Goal: Task Accomplishment & Management: Use online tool/utility

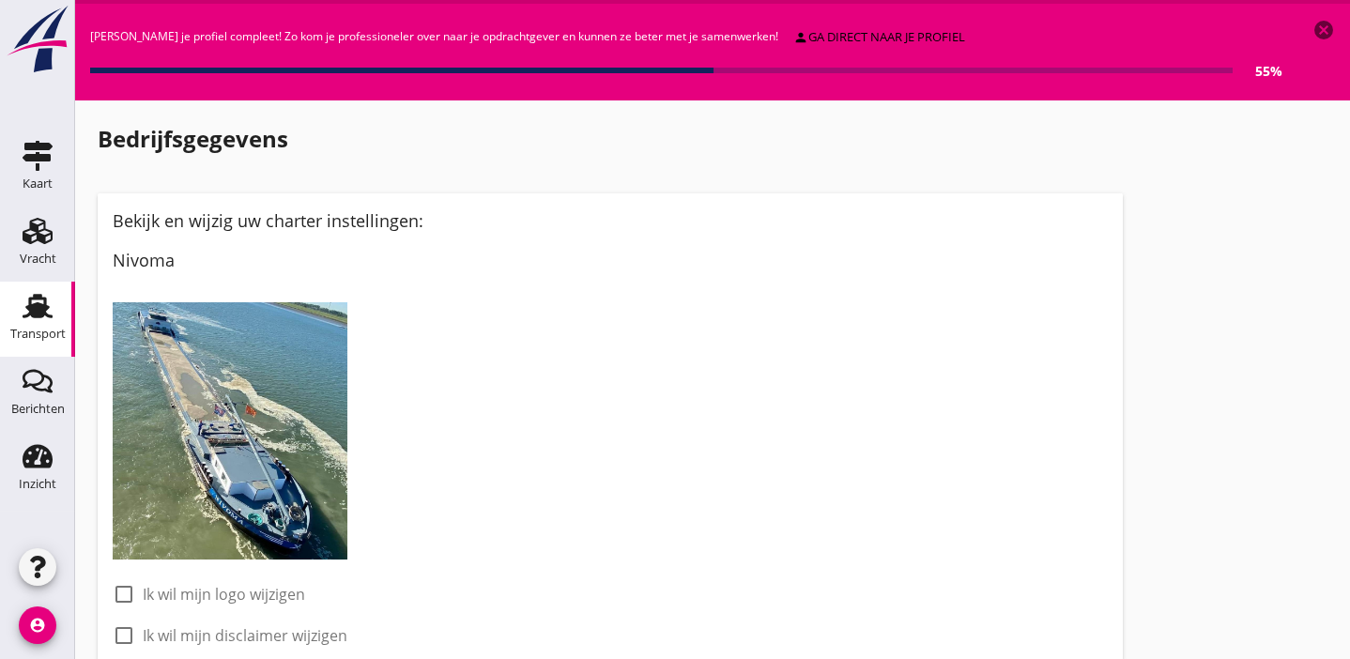
click at [52, 313] on icon "Transport" at bounding box center [38, 306] width 30 height 30
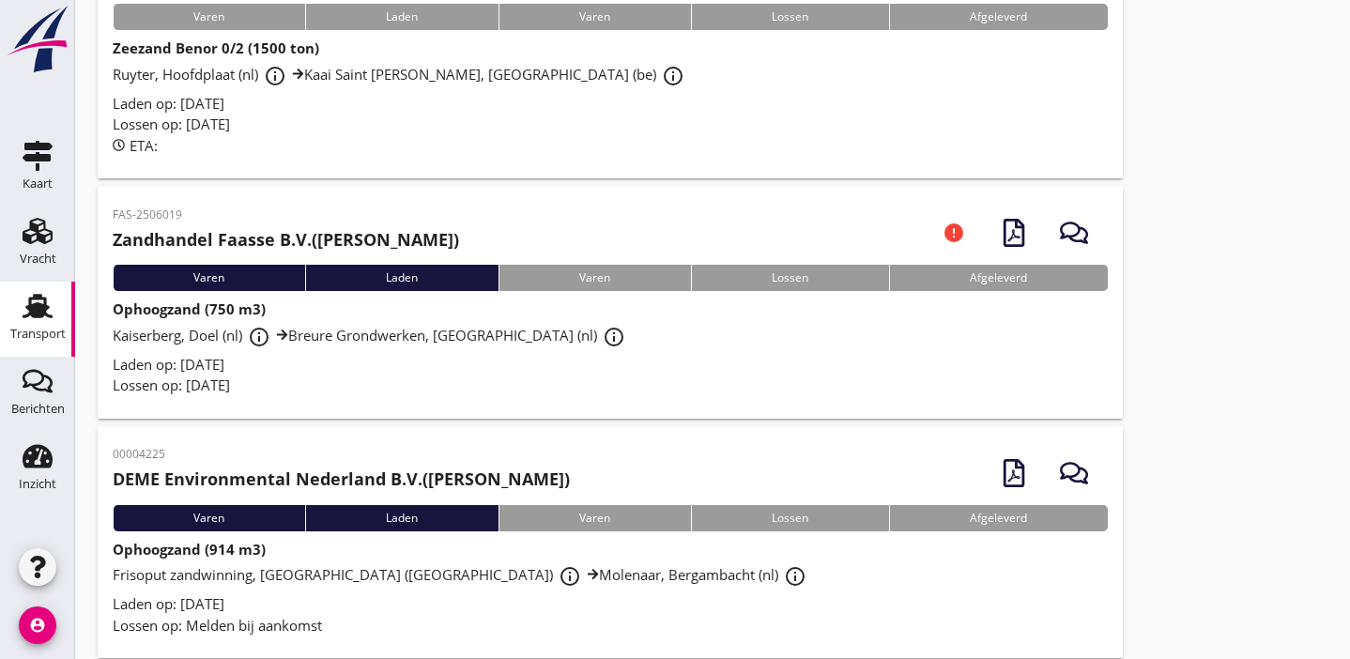
scroll to position [227, 0]
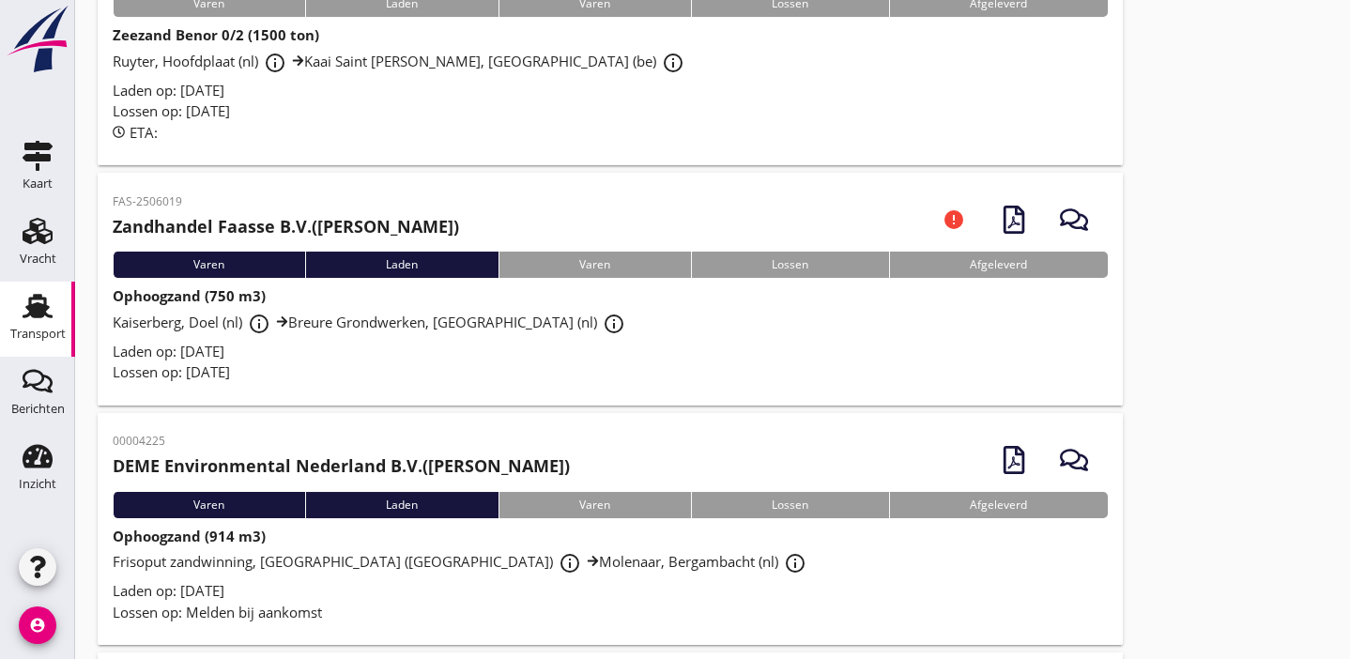
click at [375, 339] on div "Kaiserberg, Doel (nl) info_outline Breure Grondwerken, [GEOGRAPHIC_DATA] (nl) i…" at bounding box center [610, 324] width 995 height 34
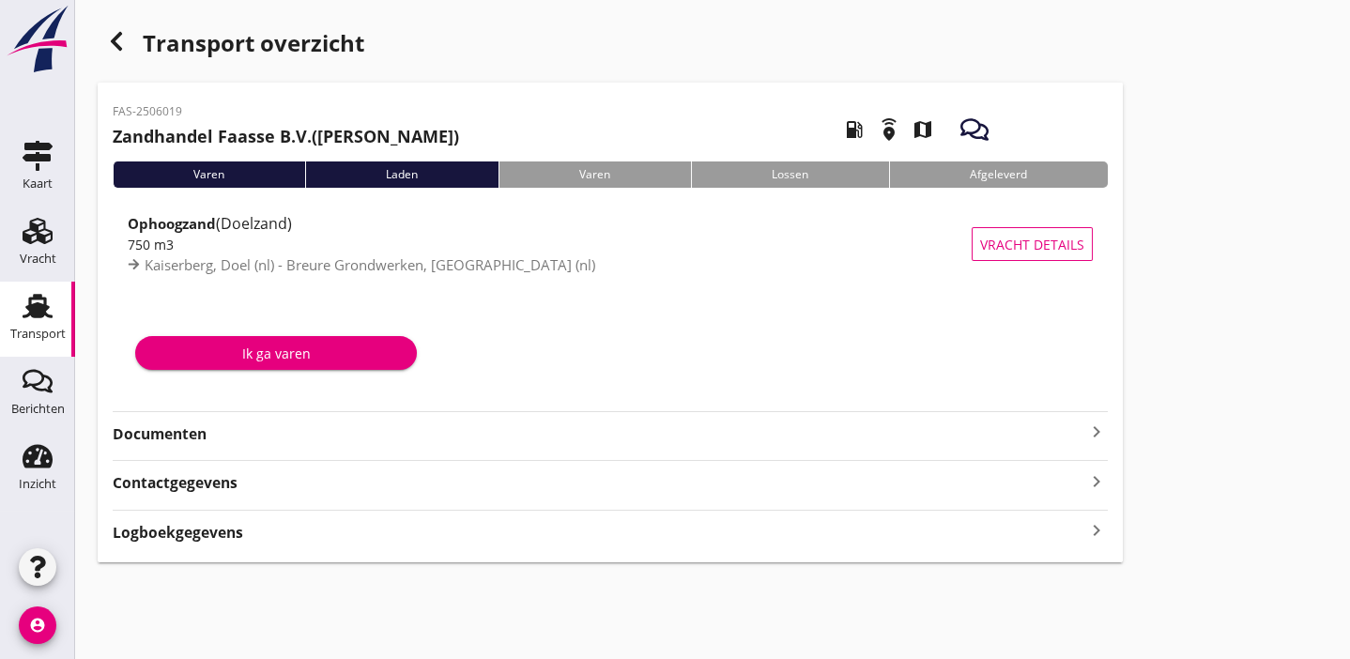
click at [357, 435] on strong "Documenten" at bounding box center [599, 434] width 973 height 22
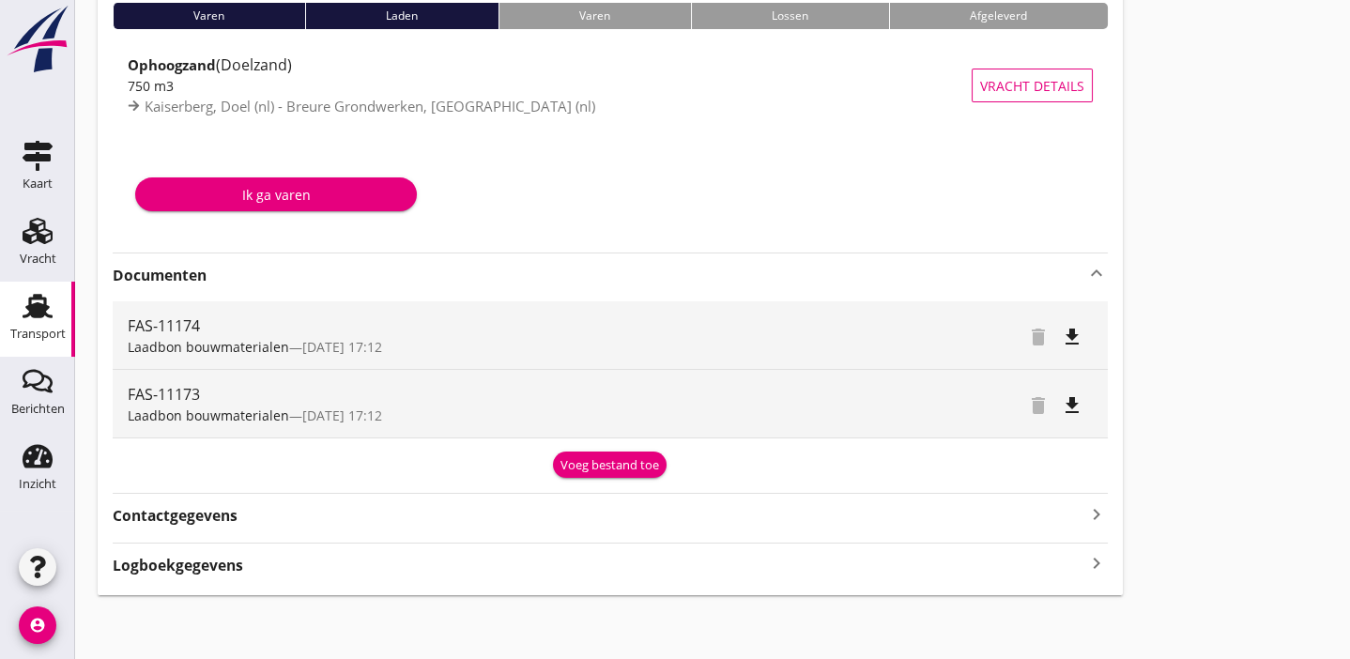
scroll to position [162, 0]
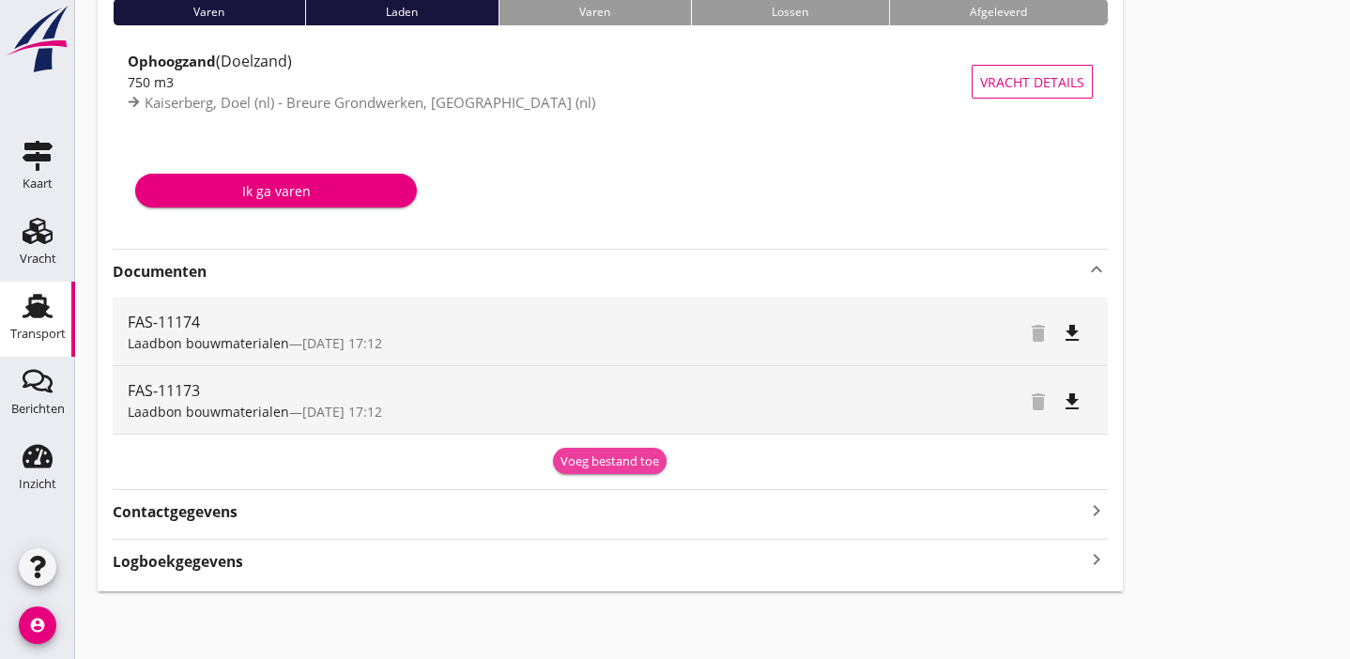
click at [626, 458] on div "Voeg bestand toe" at bounding box center [610, 462] width 99 height 19
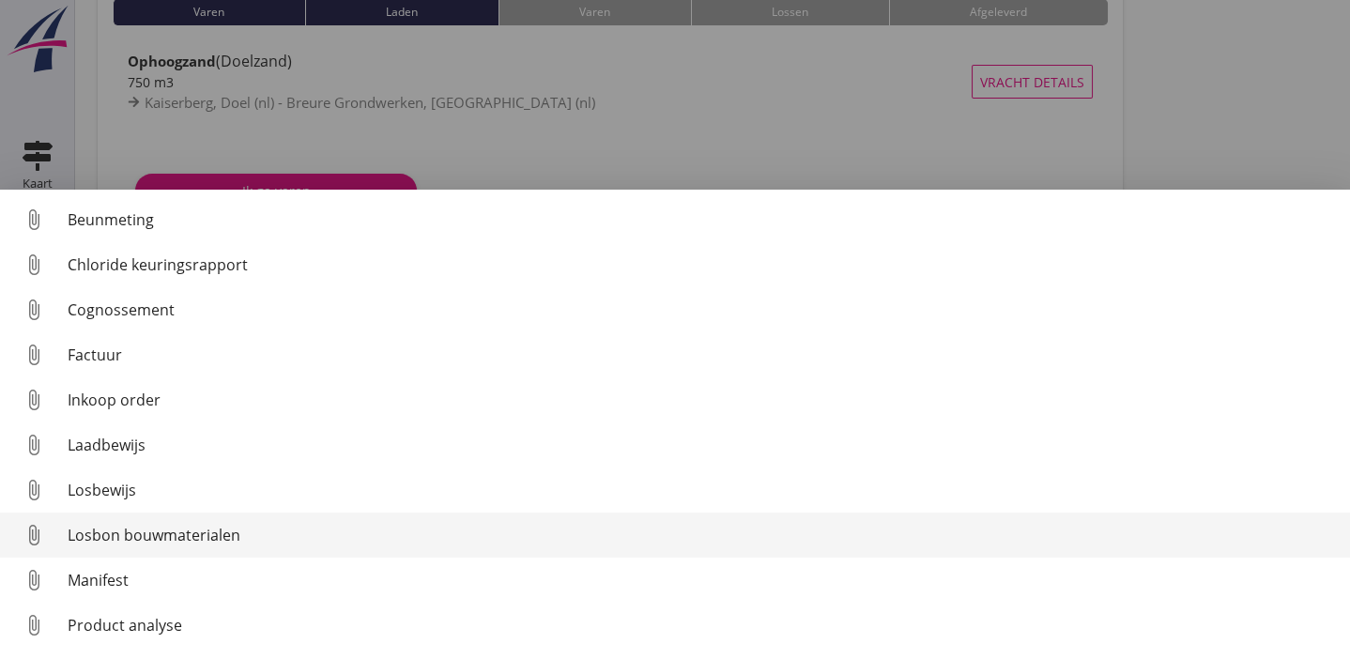
click at [559, 530] on div "Losbon bouwmaterialen" at bounding box center [702, 535] width 1268 height 23
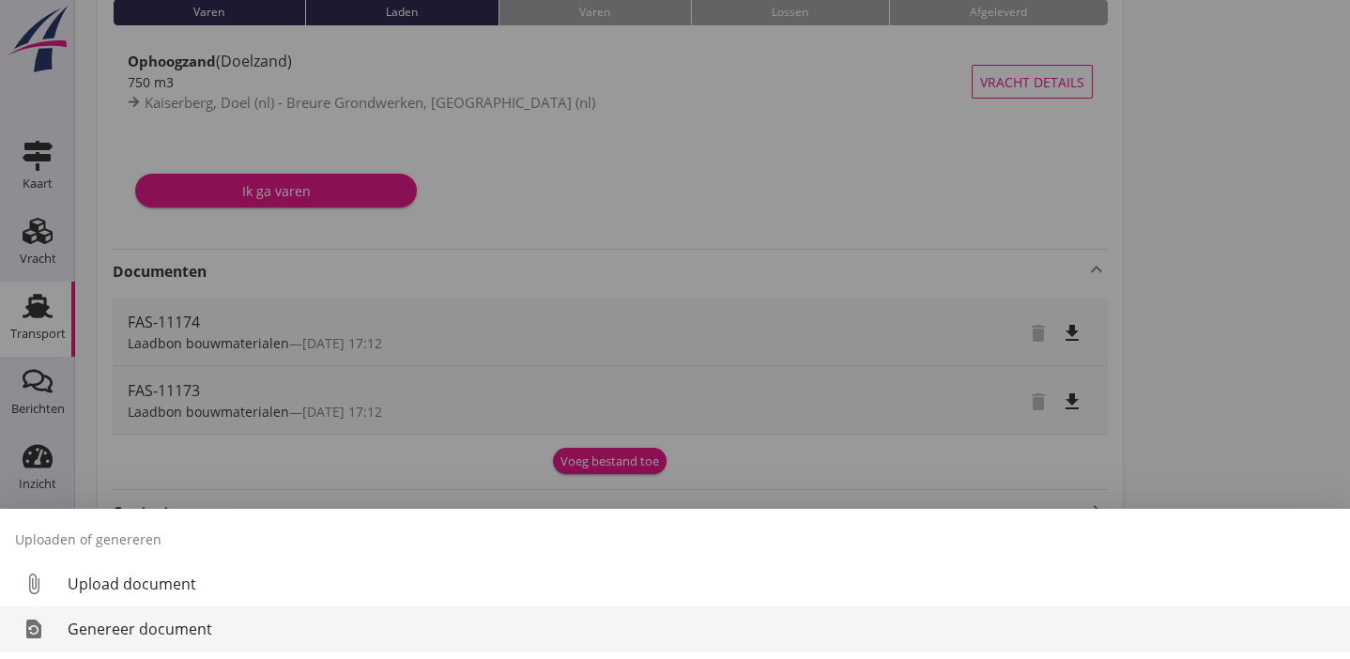
click at [158, 631] on div "Genereer document" at bounding box center [702, 629] width 1268 height 23
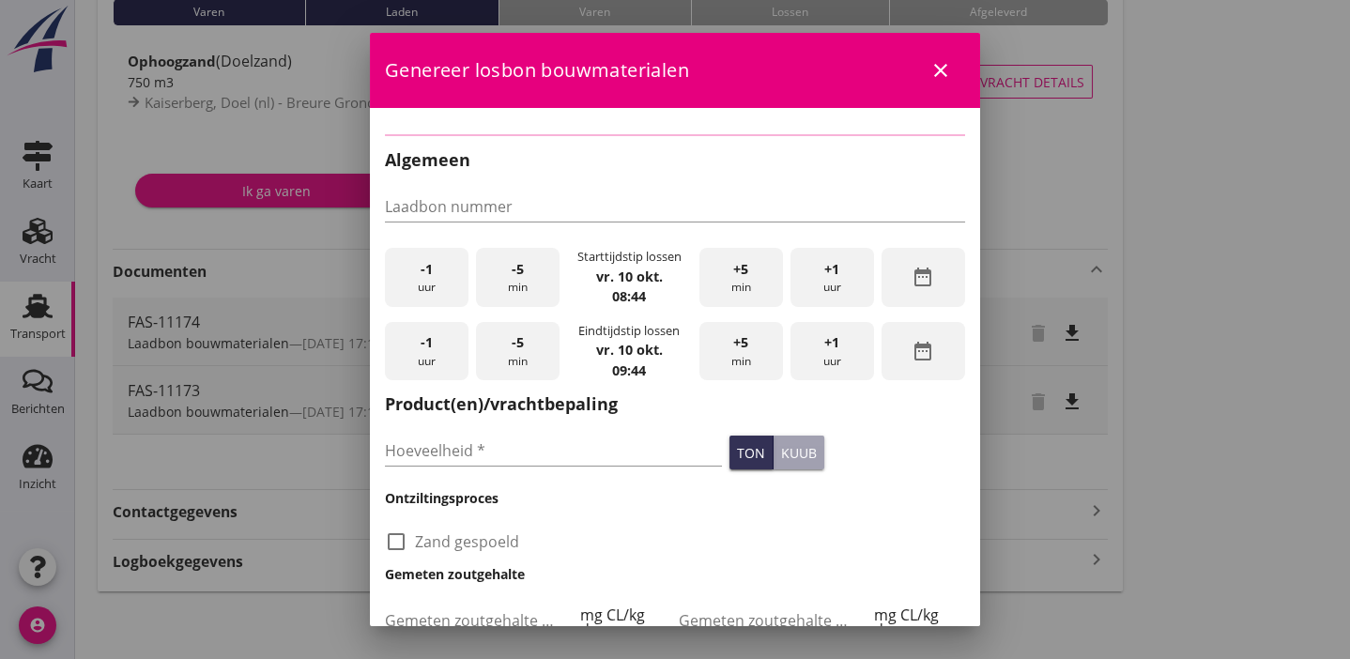
type input "FAS-11174"
checkbox input "true"
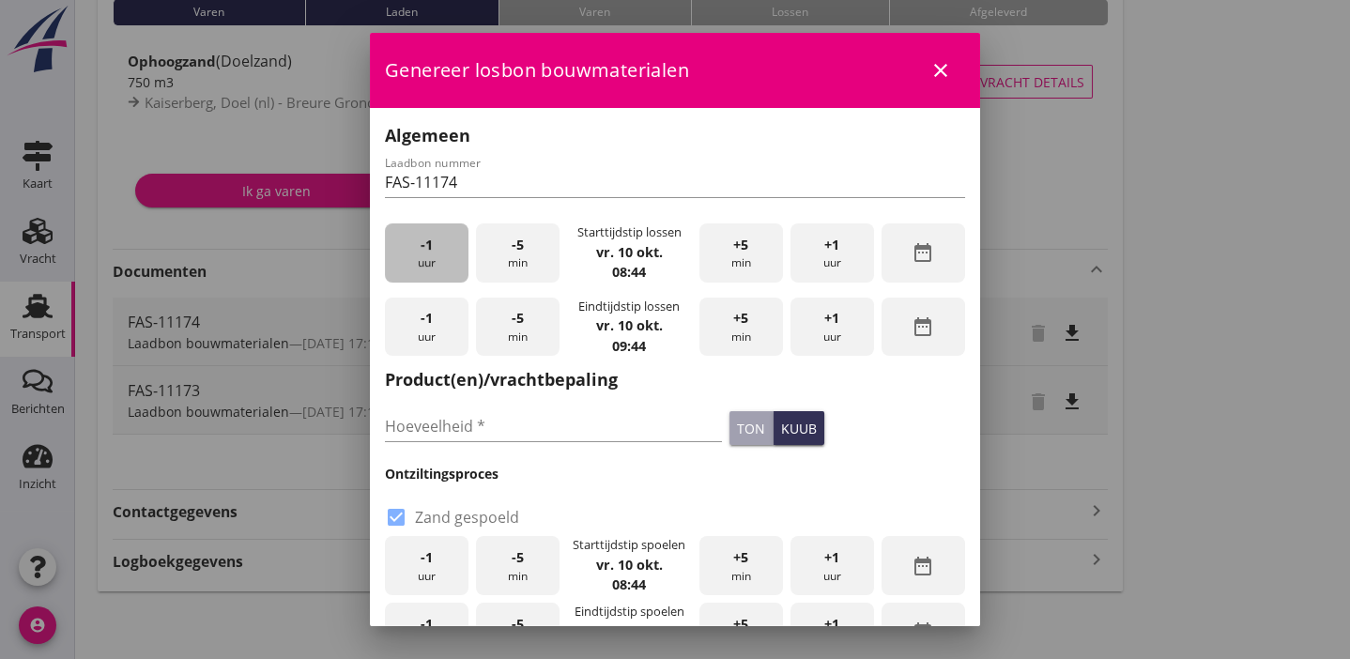
click at [441, 241] on div "-1 uur" at bounding box center [427, 252] width 84 height 59
click at [824, 323] on span "+1" at bounding box center [831, 318] width 15 height 21
click at [530, 418] on input "Hoeveelheid *" at bounding box center [553, 426] width 337 height 30
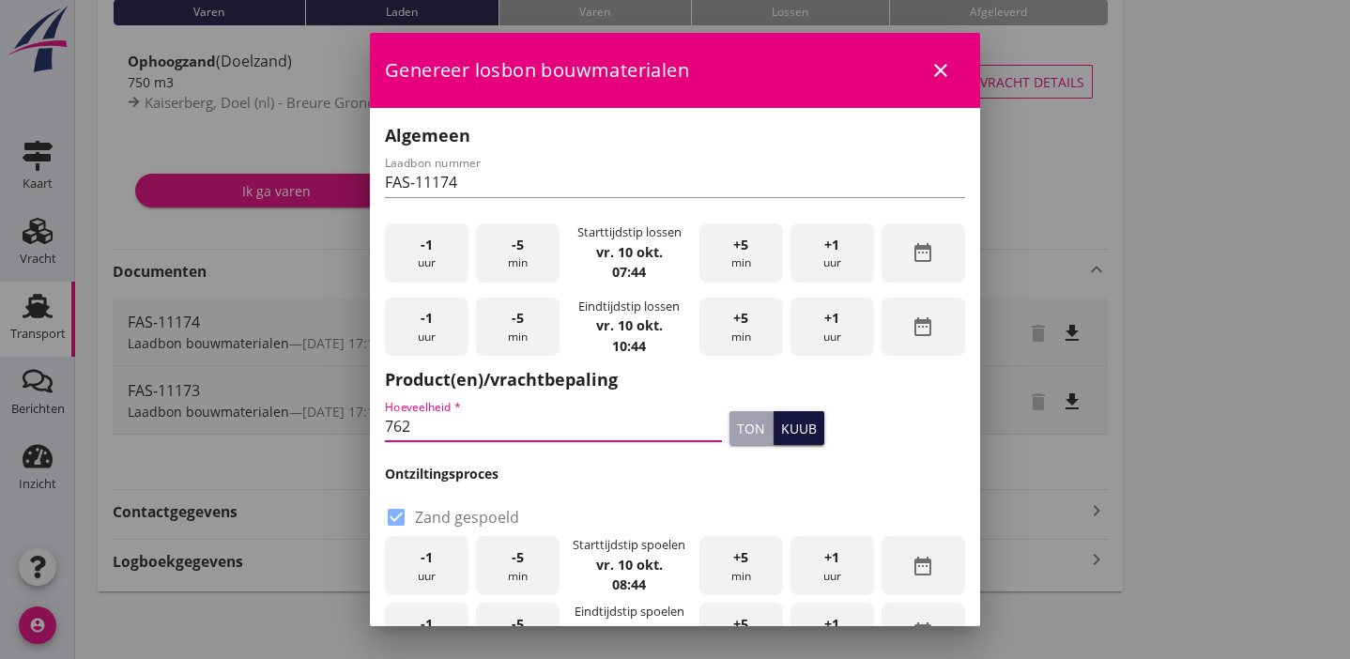
type input "762"
click at [781, 428] on div "kuub" at bounding box center [799, 429] width 36 height 20
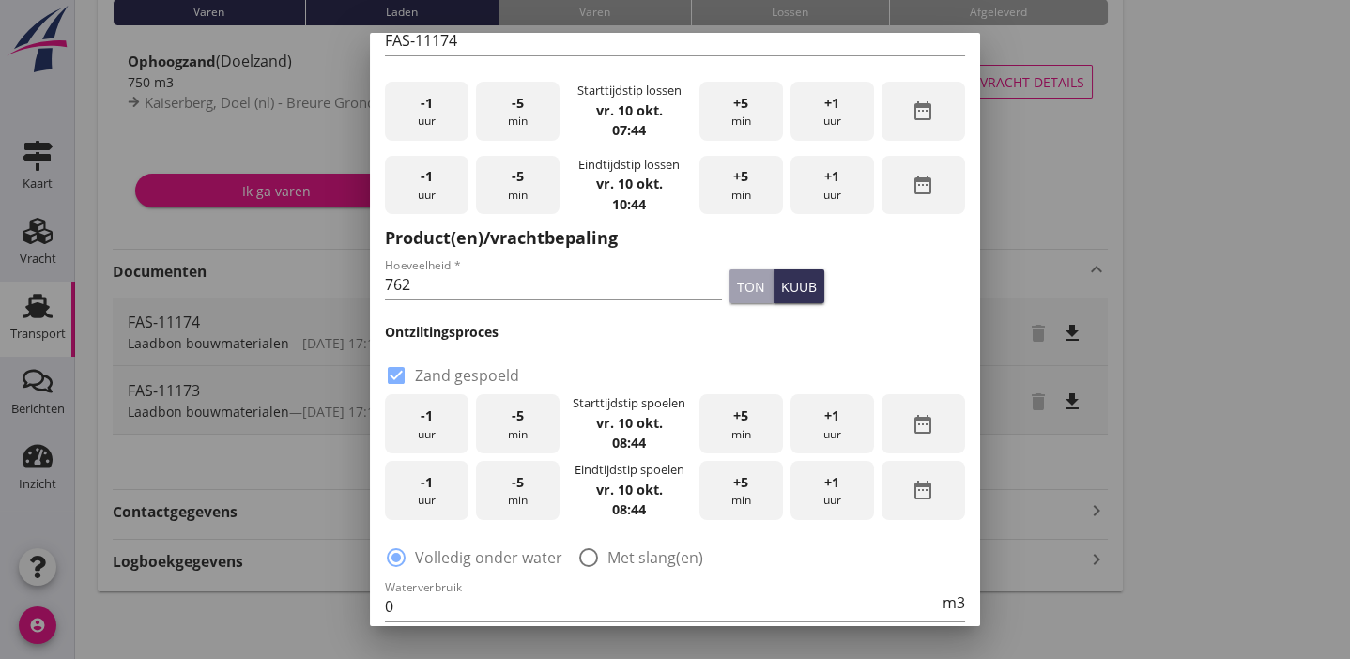
scroll to position [171, 0]
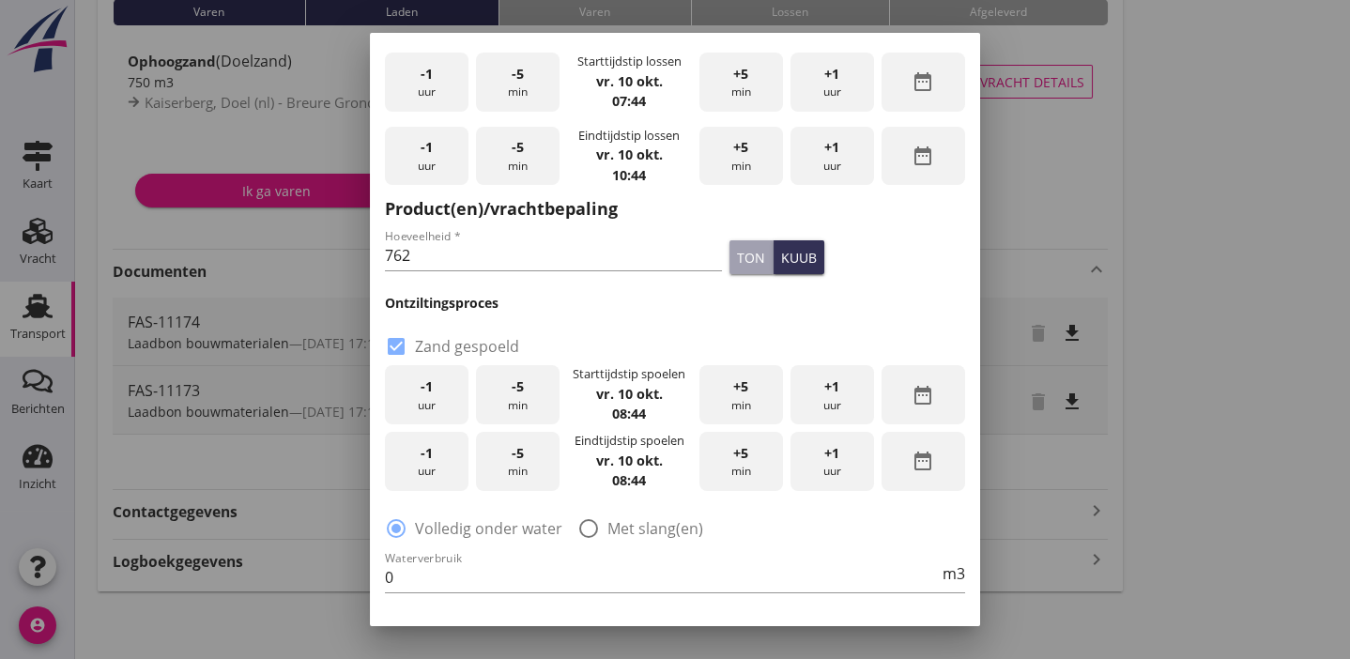
click at [435, 387] on div "-1 uur" at bounding box center [427, 394] width 84 height 59
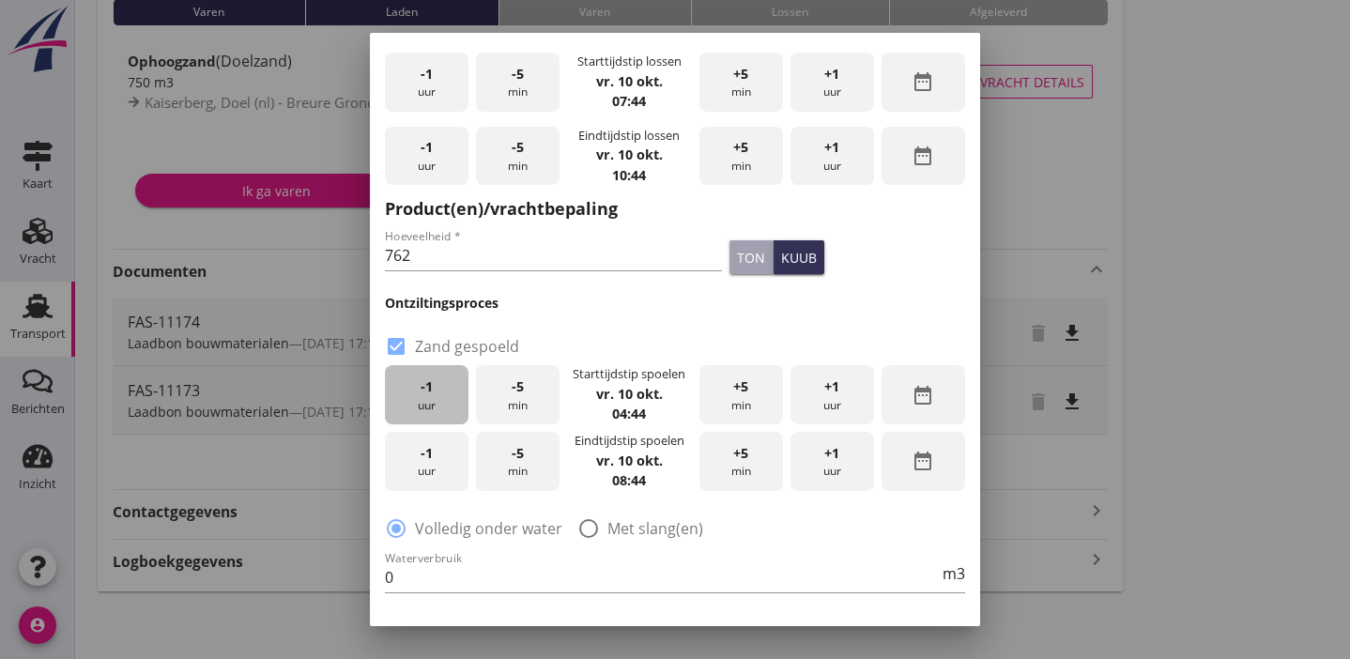
click at [435, 387] on div "-1 uur" at bounding box center [427, 394] width 84 height 59
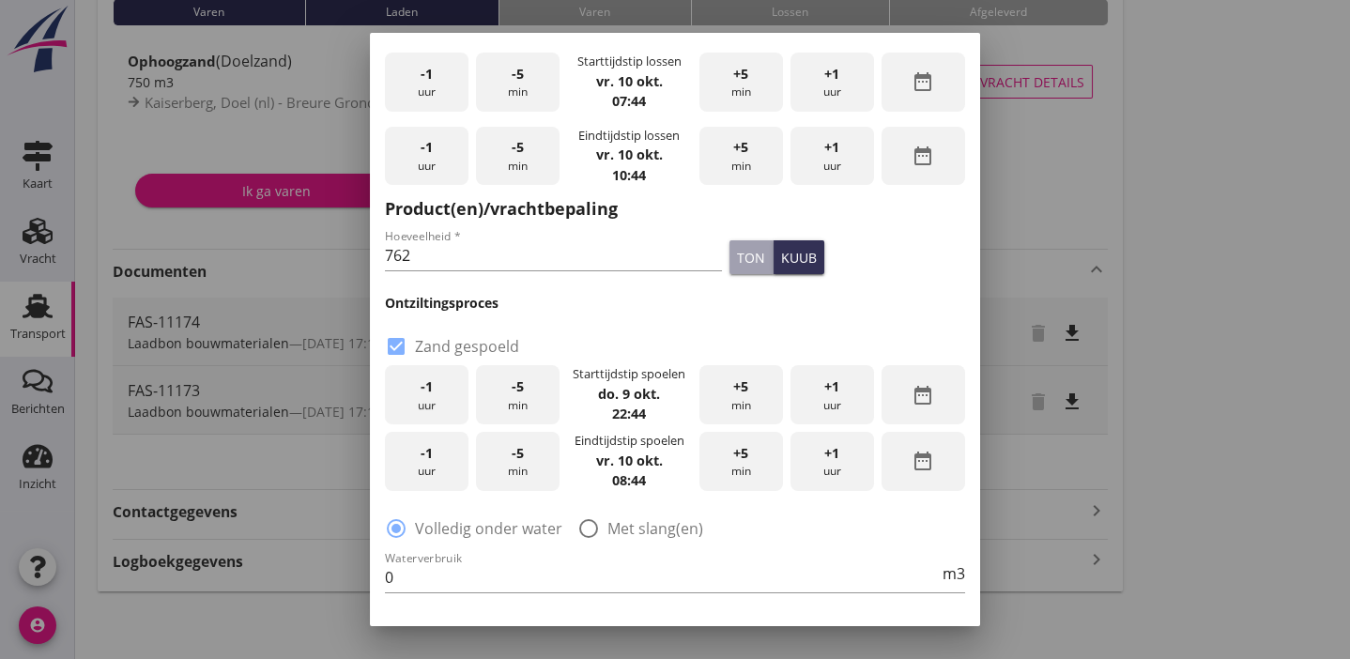
click at [435, 387] on div "-1 uur" at bounding box center [427, 394] width 84 height 59
click at [436, 466] on div "-1 uur" at bounding box center [427, 461] width 84 height 59
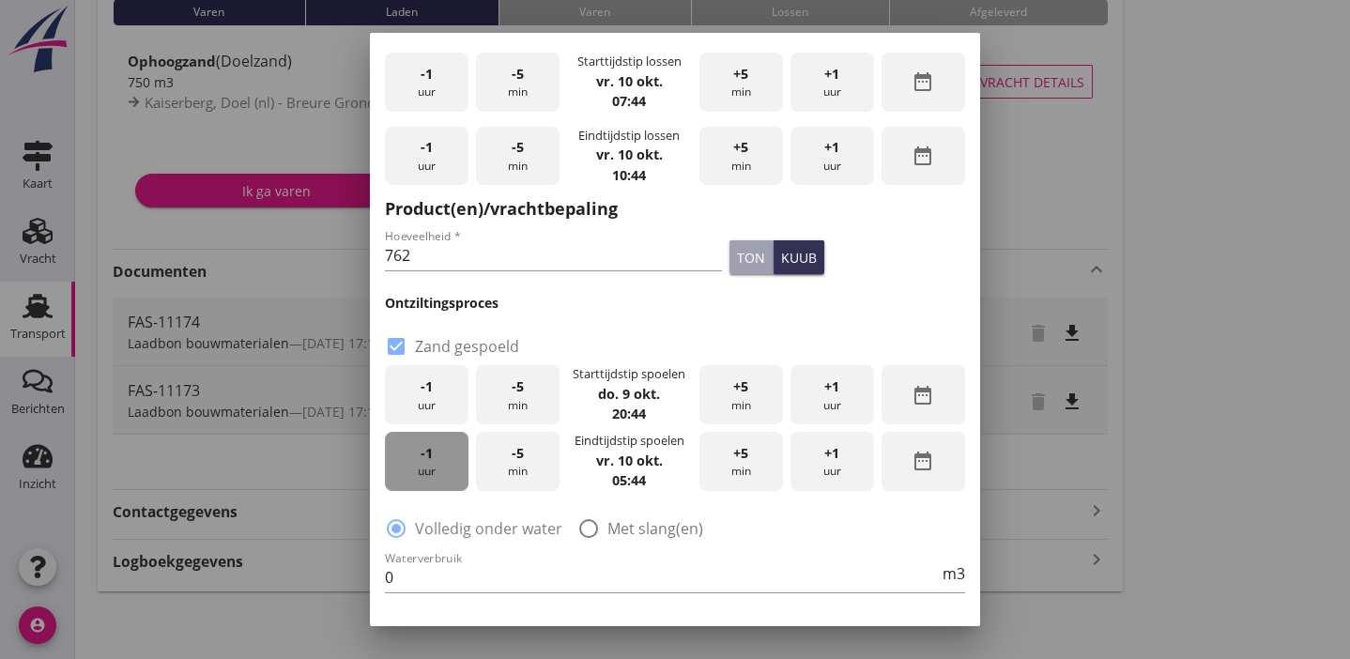
click at [436, 466] on div "-1 uur" at bounding box center [427, 461] width 84 height 59
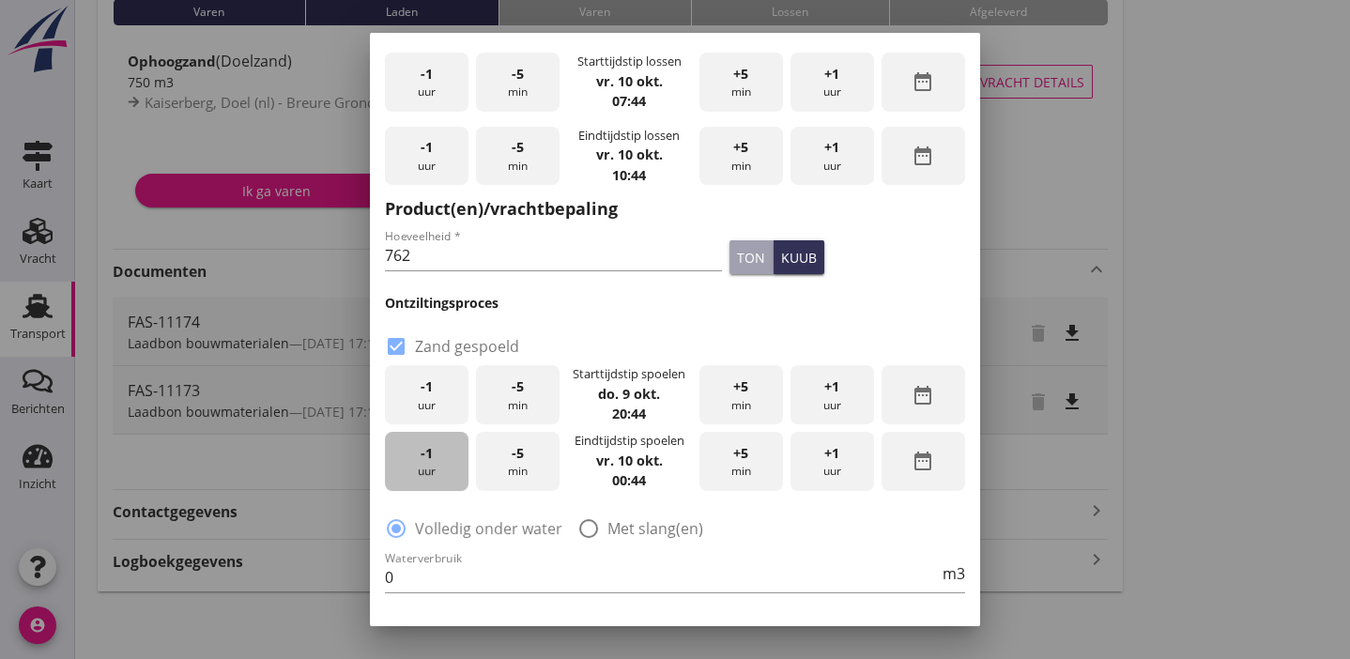
click at [436, 466] on div "-1 uur" at bounding box center [427, 461] width 84 height 59
click at [824, 451] on span "+1" at bounding box center [831, 453] width 15 height 21
click at [824, 455] on span "+1" at bounding box center [831, 453] width 15 height 21
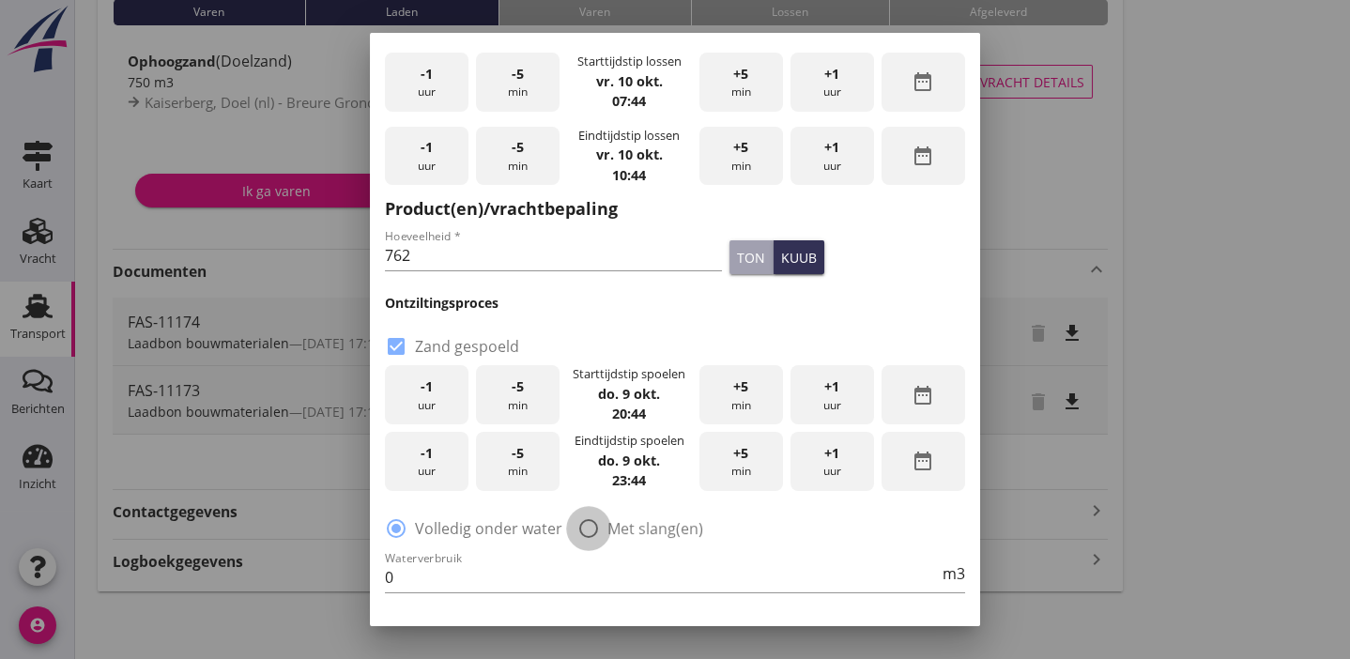
click at [596, 526] on div at bounding box center [589, 529] width 32 height 32
radio input "false"
radio input "true"
click at [466, 575] on input "0" at bounding box center [662, 577] width 554 height 30
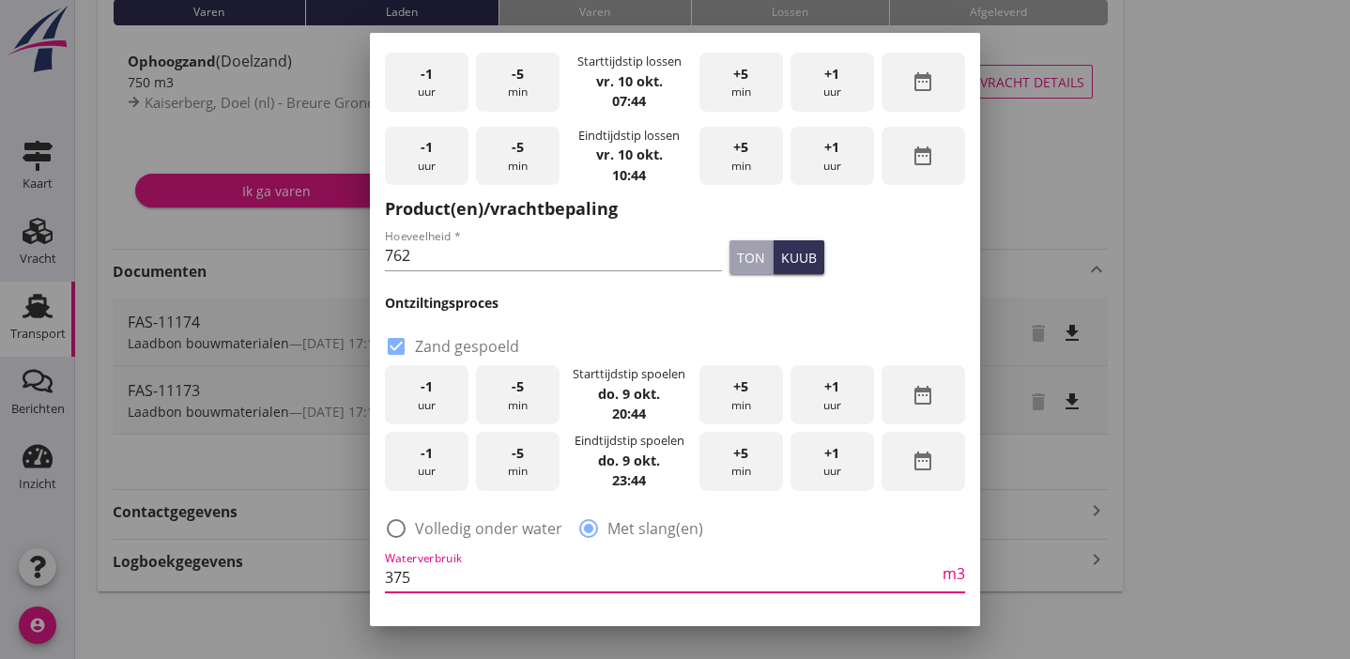
click at [478, 575] on input "375" at bounding box center [662, 577] width 554 height 30
type input "375"
click at [767, 523] on div "radio_button_unchecked Volledig onder water radio_button_checked Met slang(en)" at bounding box center [675, 527] width 580 height 26
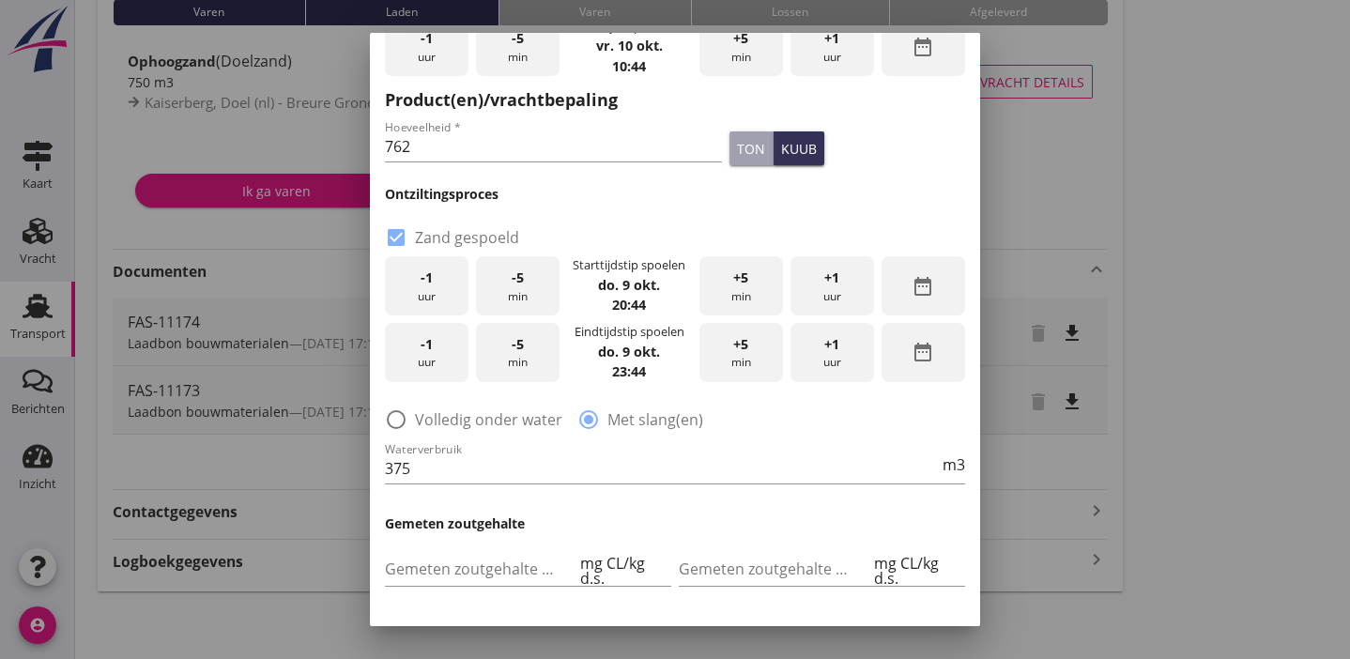
scroll to position [397, 0]
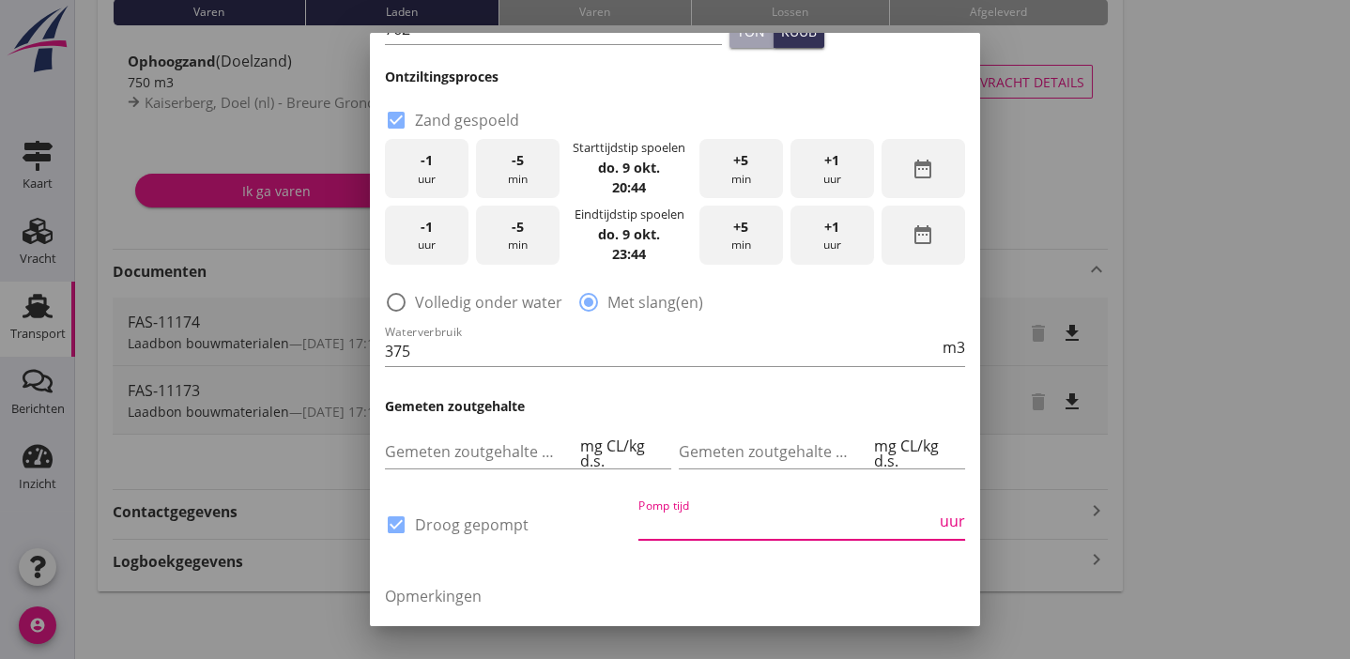
drag, startPoint x: 673, startPoint y: 523, endPoint x: 655, endPoint y: 531, distance: 19.4
click at [665, 526] on input "Pomp tijd" at bounding box center [787, 525] width 298 height 30
type input "8"
click at [594, 572] on div "Opmerkingen" at bounding box center [675, 634] width 580 height 129
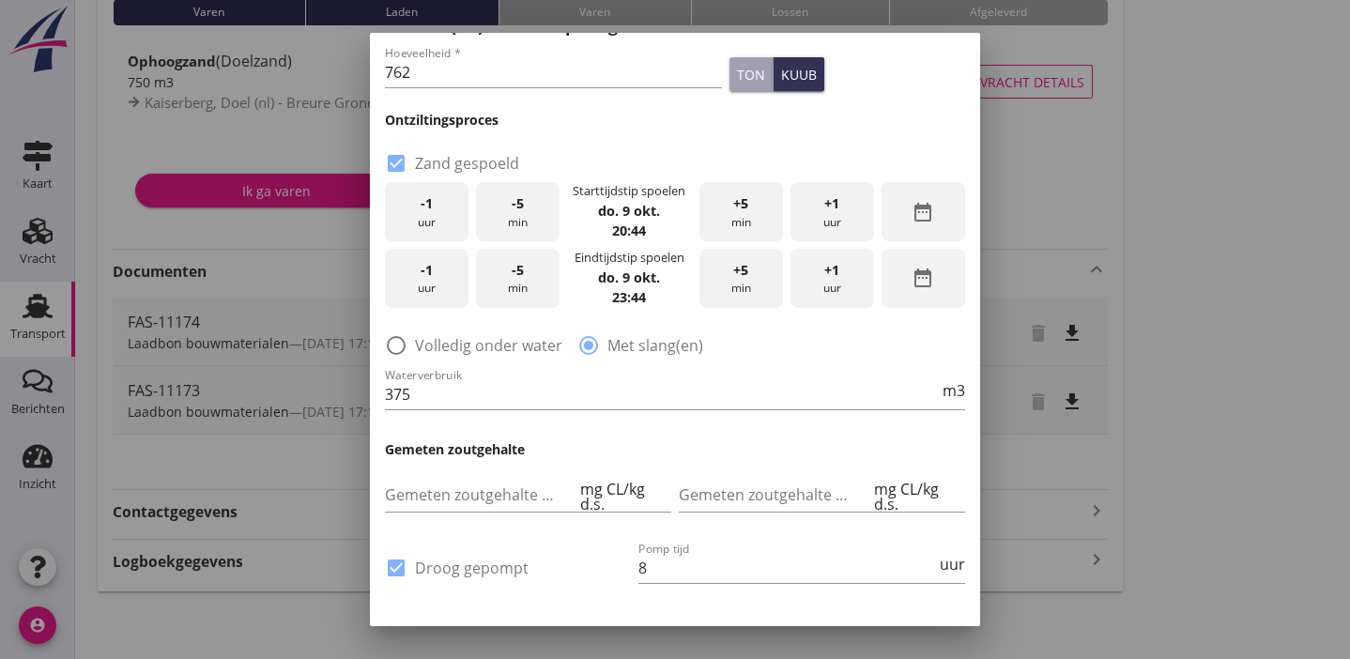
scroll to position [547, 0]
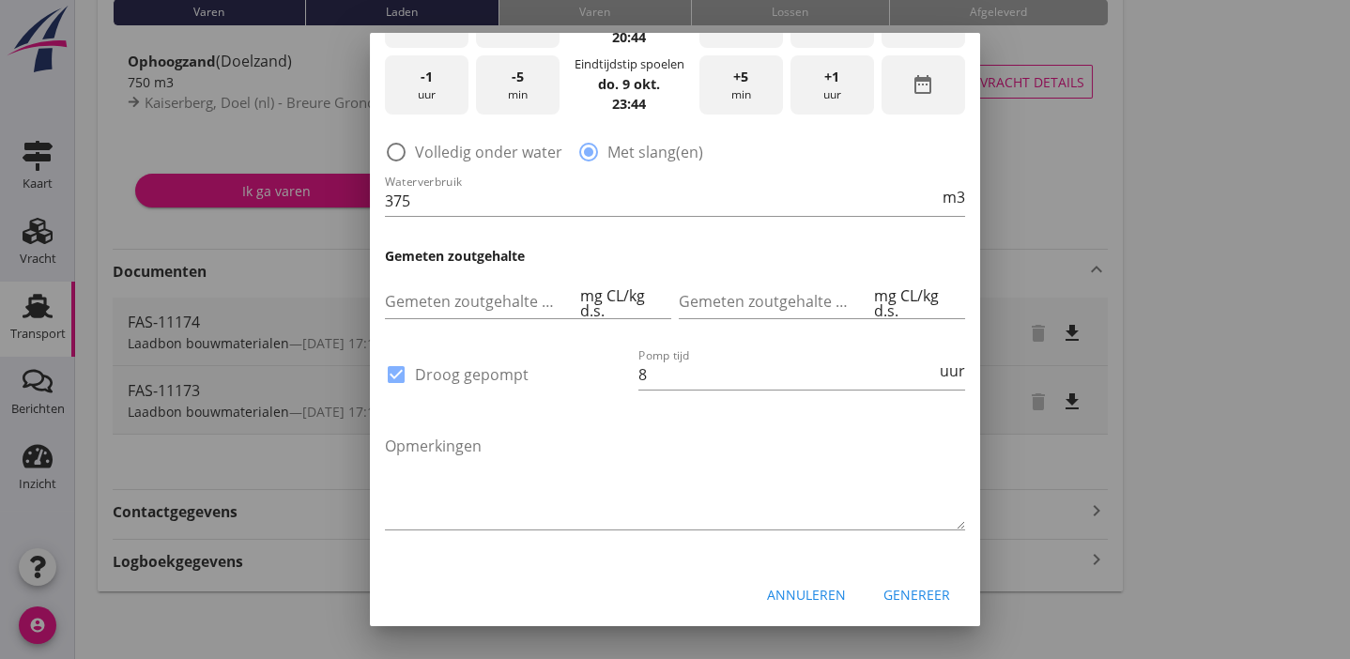
click at [890, 597] on div "Genereer" at bounding box center [917, 595] width 67 height 20
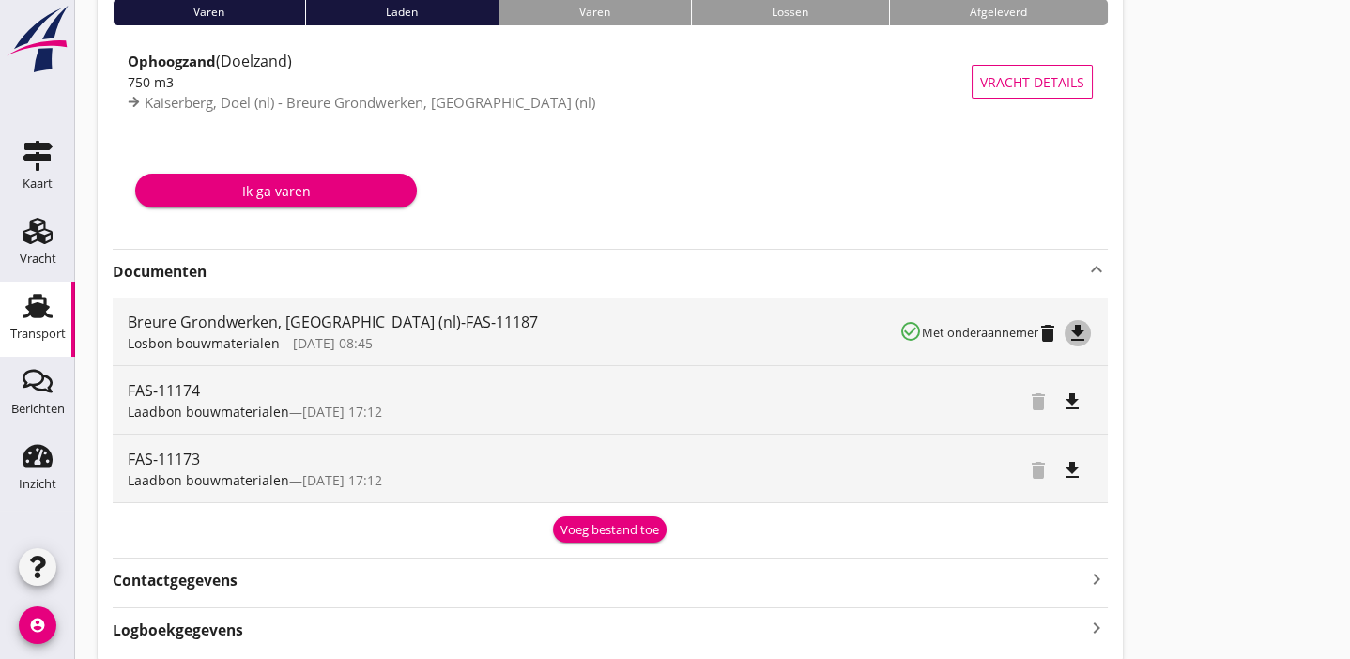
click at [1085, 329] on icon "file_download" at bounding box center [1078, 333] width 23 height 23
